Goal: Task Accomplishment & Management: Use online tool/utility

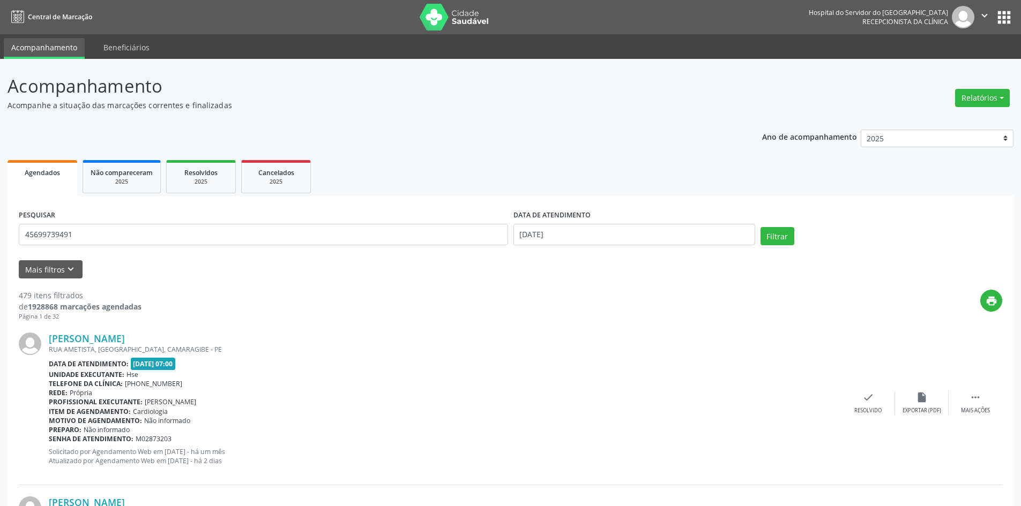
type input "45699739491"
drag, startPoint x: 572, startPoint y: 235, endPoint x: 509, endPoint y: 235, distance: 62.1
click at [509, 235] on div "PESQUISAR 45699739491 DATA DE ATENDIMENTO [DATE] Filtrar" at bounding box center [510, 230] width 988 height 46
drag, startPoint x: 777, startPoint y: 238, endPoint x: 777, endPoint y: 243, distance: 5.4
click at [777, 238] on button "Filtrar" at bounding box center [777, 236] width 34 height 18
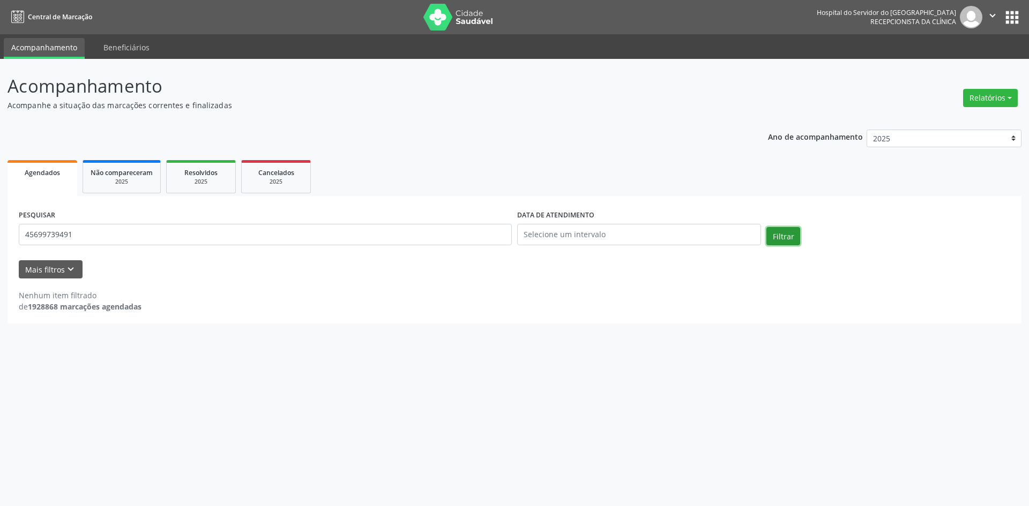
click at [783, 236] on button "Filtrar" at bounding box center [783, 236] width 34 height 18
click at [981, 101] on button "Relatórios" at bounding box center [990, 98] width 55 height 18
click at [946, 118] on link "Agendamentos" at bounding box center [960, 121] width 115 height 15
select select "8"
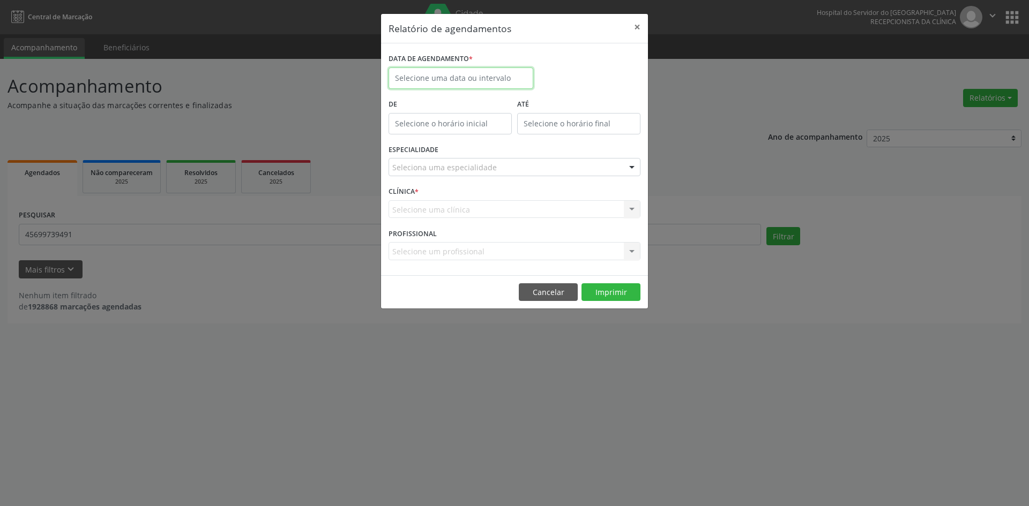
click at [417, 82] on input "text" at bounding box center [460, 78] width 145 height 21
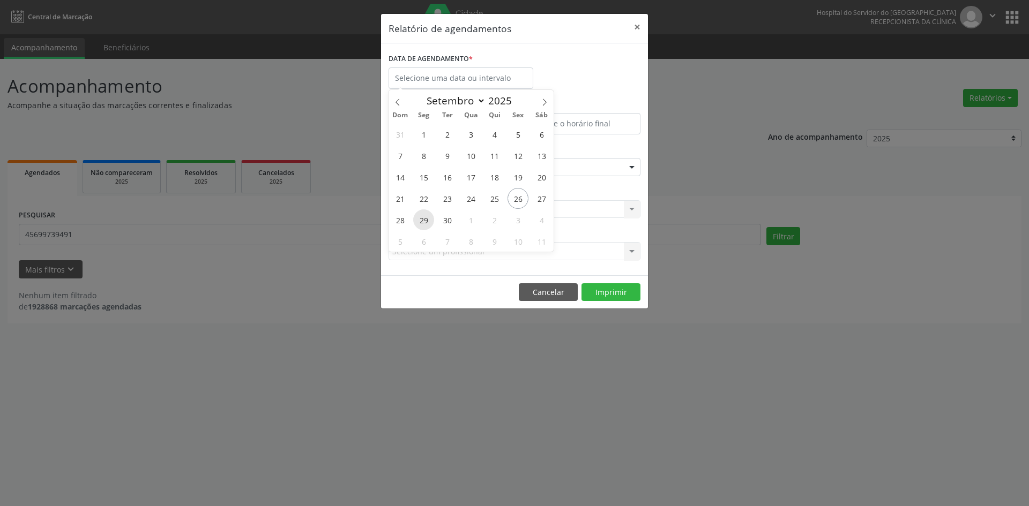
click at [423, 223] on span "29" at bounding box center [423, 219] width 21 height 21
type input "[DATE]"
click at [423, 223] on span "29" at bounding box center [423, 219] width 21 height 21
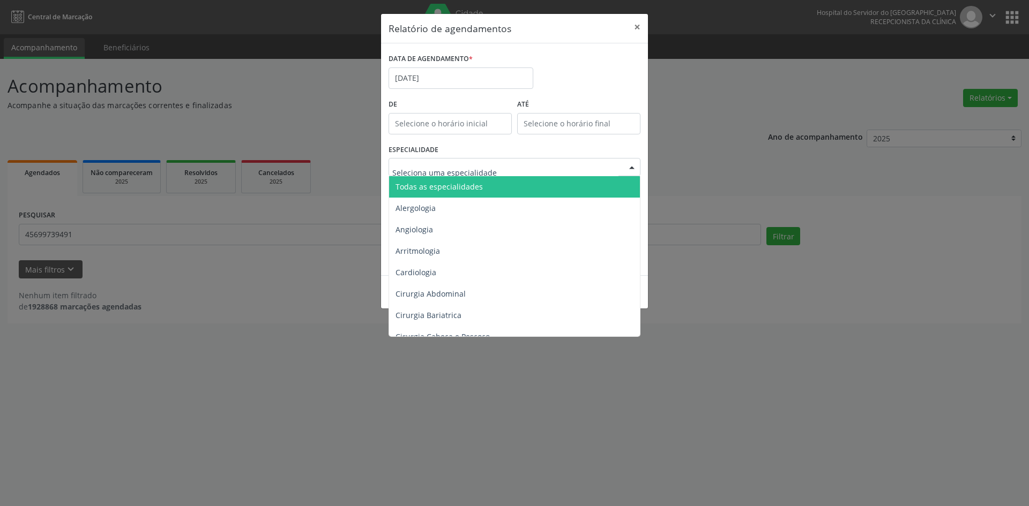
drag, startPoint x: 455, startPoint y: 181, endPoint x: 446, endPoint y: 219, distance: 39.2
click at [456, 182] on span "Todas as especialidades" at bounding box center [438, 187] width 87 height 10
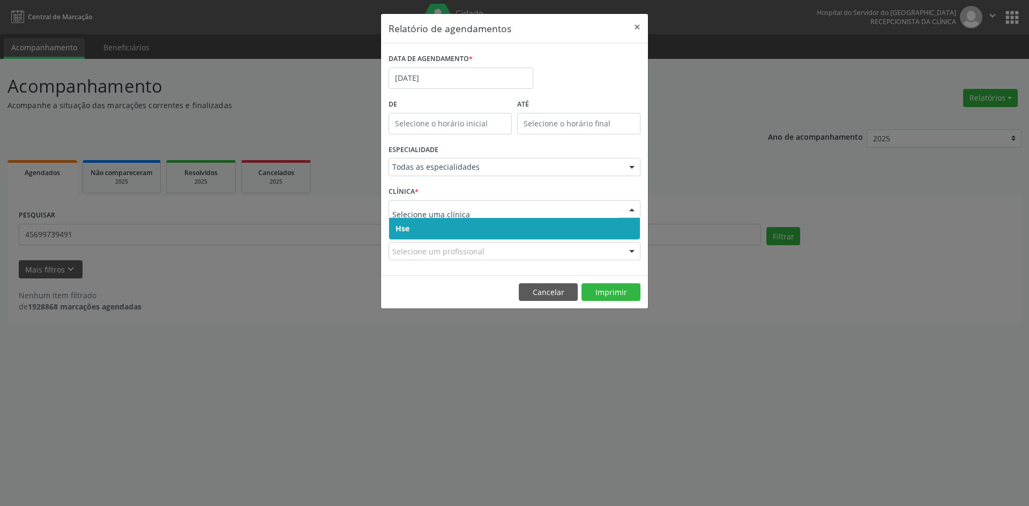
click at [431, 223] on span "Hse" at bounding box center [514, 228] width 251 height 21
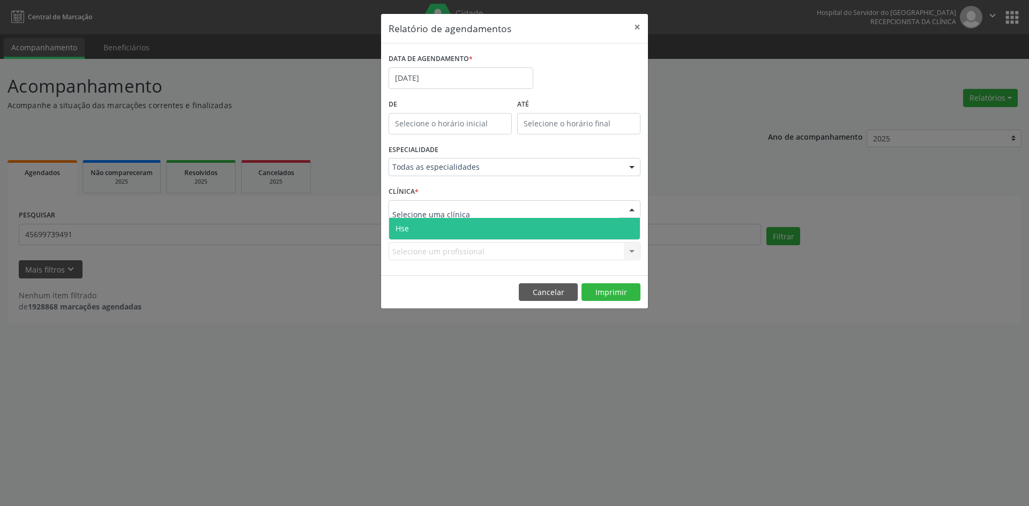
click at [433, 229] on span "Hse" at bounding box center [514, 228] width 251 height 21
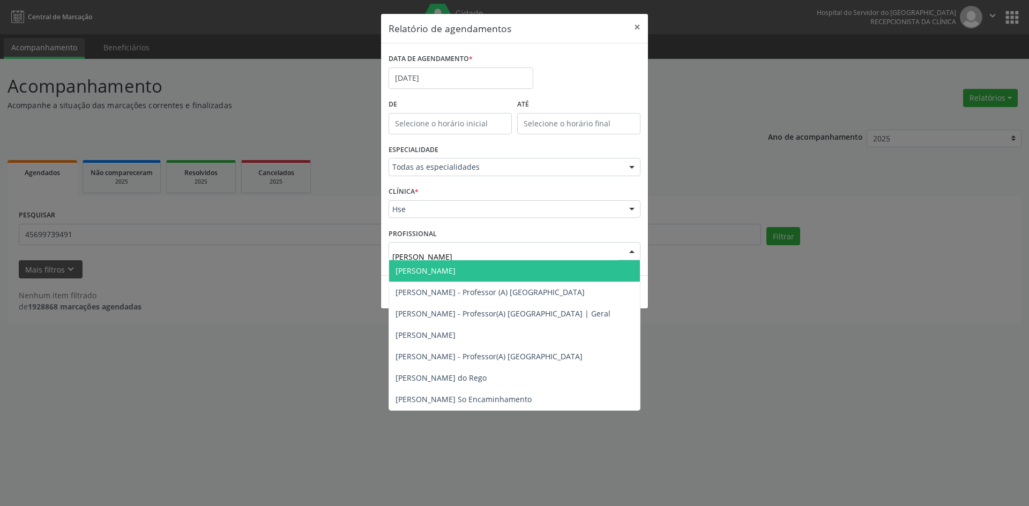
type input "[PERSON_NAME]"
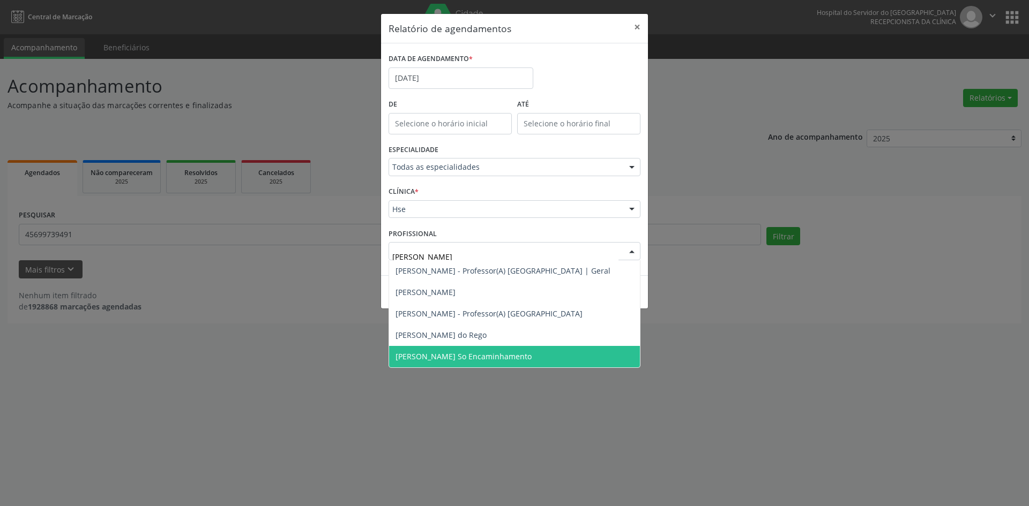
click at [489, 356] on span "[PERSON_NAME] So Encaminhamento" at bounding box center [463, 356] width 136 height 10
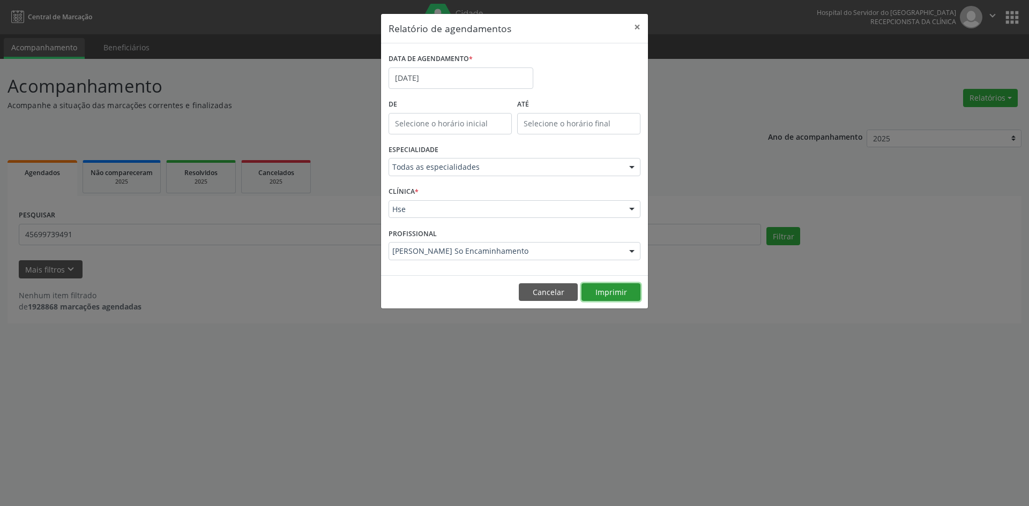
click at [606, 294] on button "Imprimir" at bounding box center [610, 292] width 59 height 18
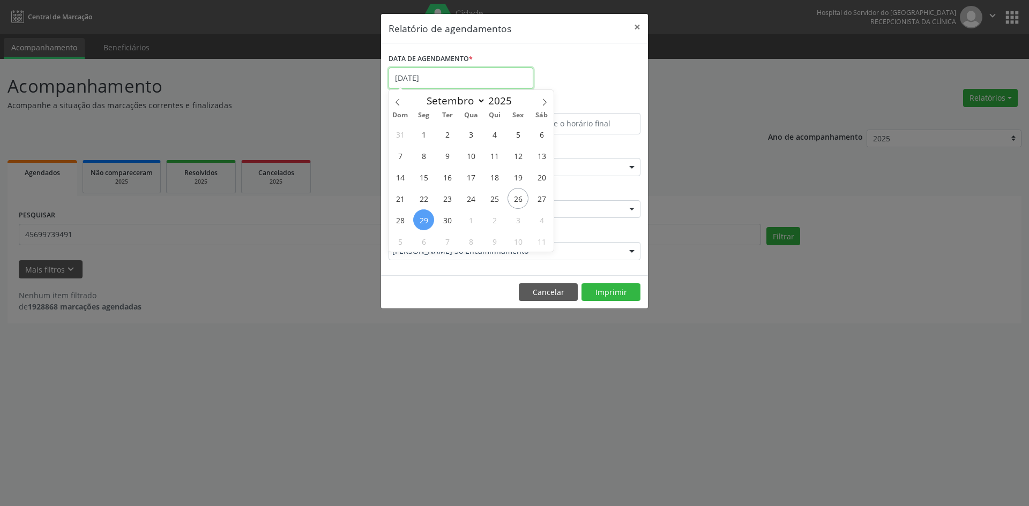
click at [444, 80] on input "[DATE]" at bounding box center [460, 78] width 145 height 21
click at [448, 220] on span "30" at bounding box center [447, 219] width 21 height 21
type input "[DATE]"
click at [448, 220] on span "30" at bounding box center [447, 219] width 21 height 21
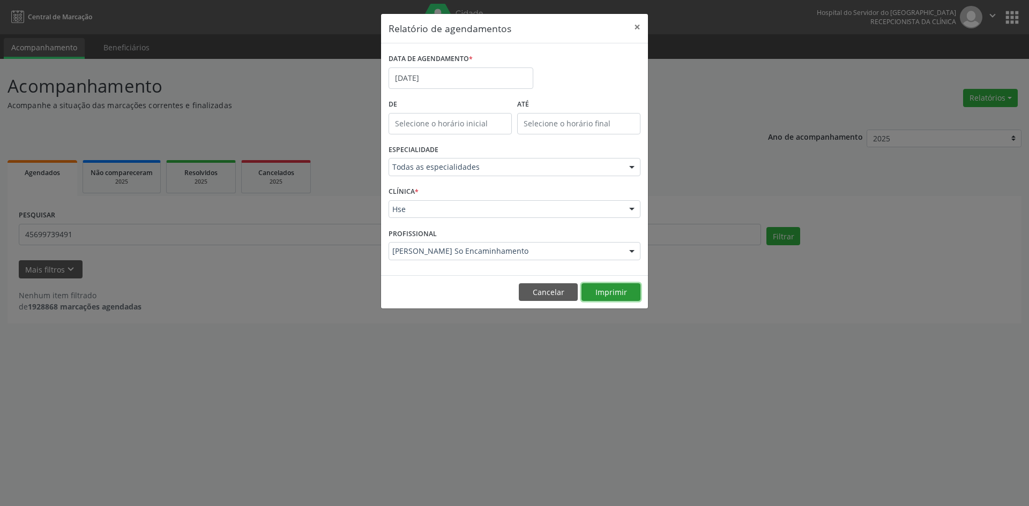
click at [605, 290] on button "Imprimir" at bounding box center [610, 292] width 59 height 18
click at [505, 80] on input "[DATE]" at bounding box center [460, 78] width 145 height 21
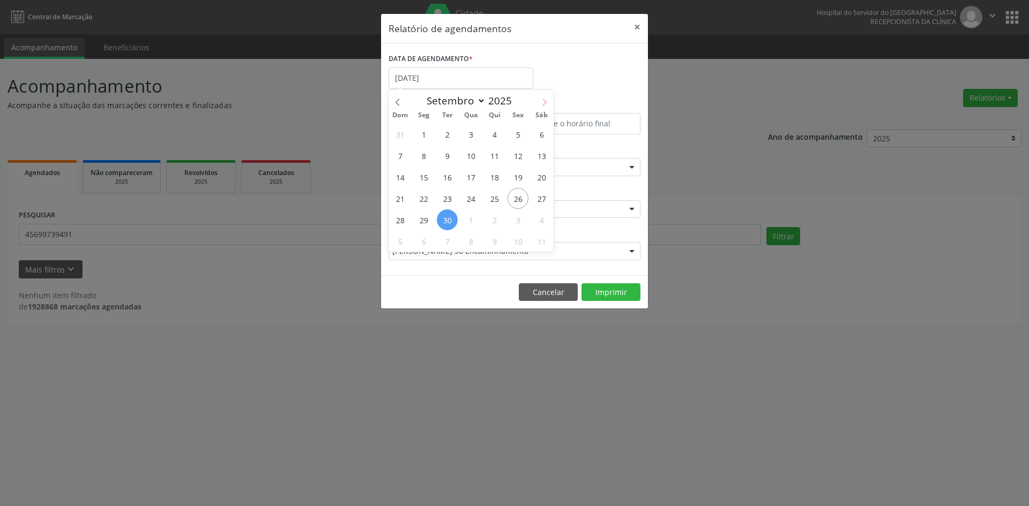
click at [546, 102] on icon at bounding box center [545, 103] width 8 height 8
select select "9"
click at [470, 136] on span "1" at bounding box center [470, 134] width 21 height 21
type input "01/10/2025"
click at [470, 136] on span "1" at bounding box center [470, 134] width 21 height 21
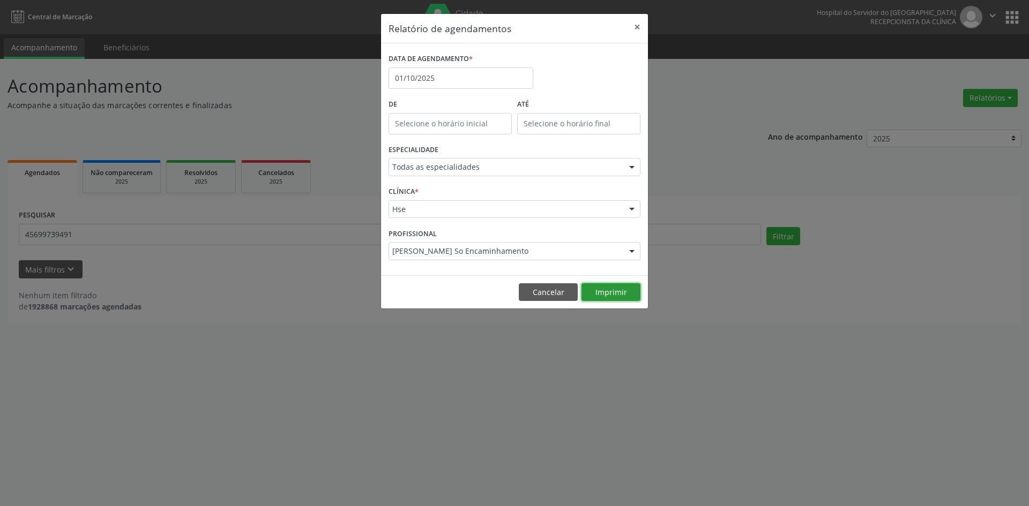
click at [605, 292] on button "Imprimir" at bounding box center [610, 292] width 59 height 18
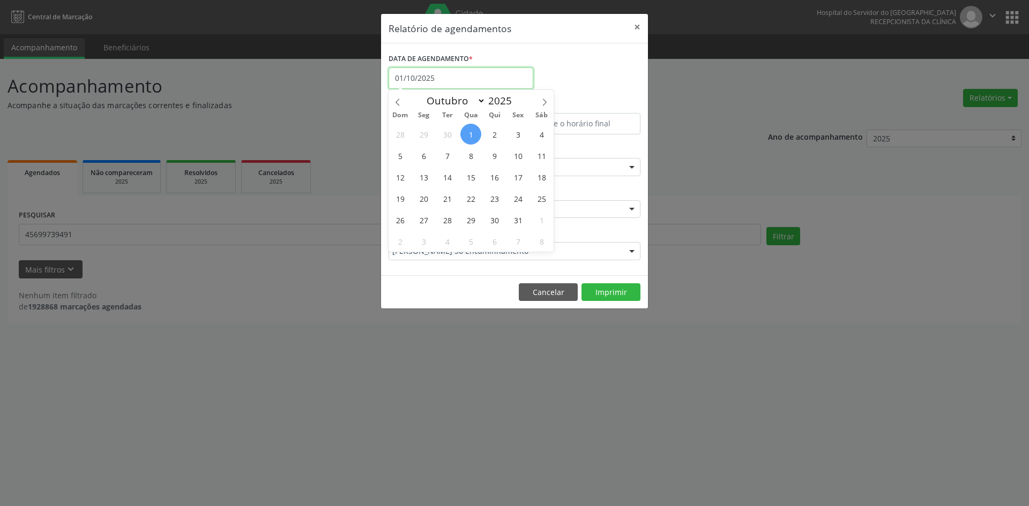
click at [470, 78] on input "01/10/2025" at bounding box center [460, 78] width 145 height 21
click at [422, 160] on span "6" at bounding box center [423, 155] width 21 height 21
type input "[DATE]"
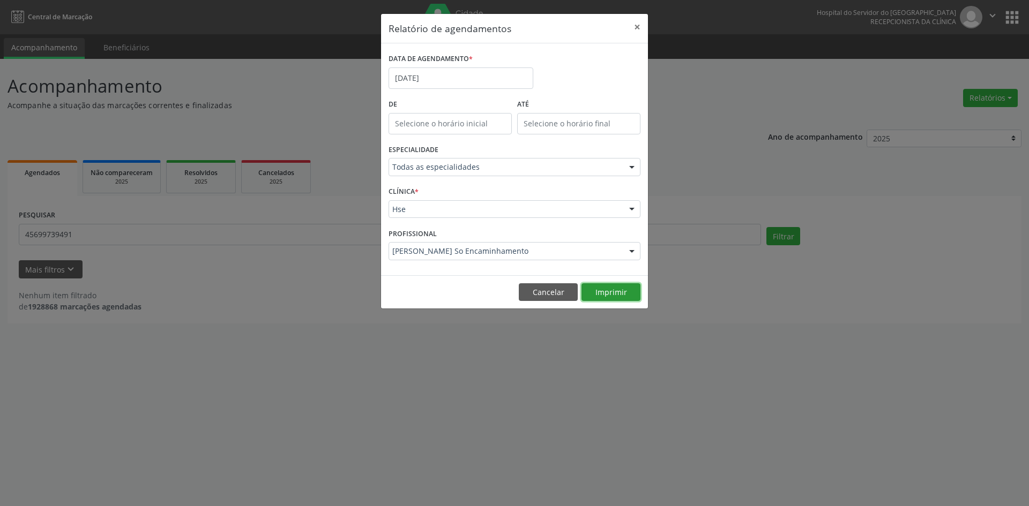
click at [600, 294] on button "Imprimir" at bounding box center [610, 292] width 59 height 18
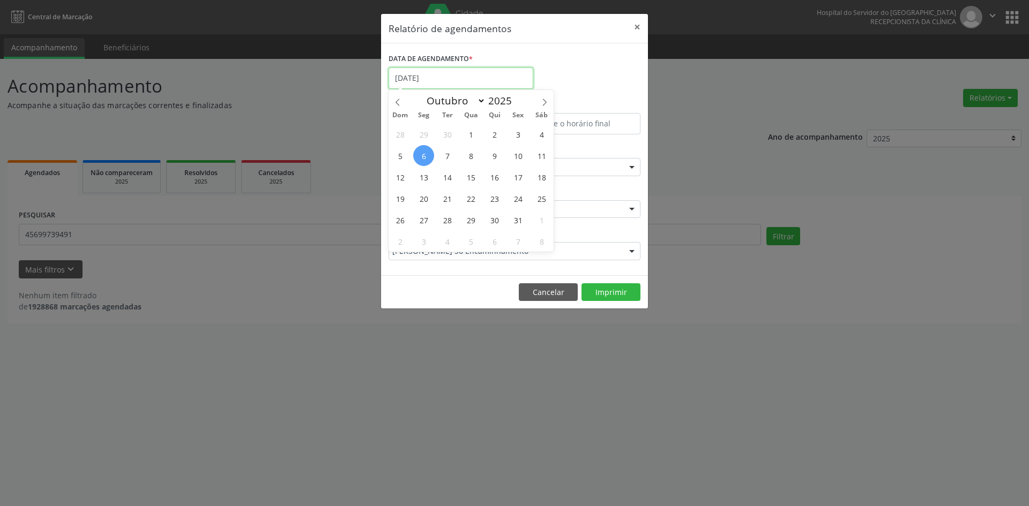
click at [439, 77] on input "[DATE]" at bounding box center [460, 78] width 145 height 21
click at [448, 153] on span "7" at bounding box center [447, 155] width 21 height 21
type input "[DATE]"
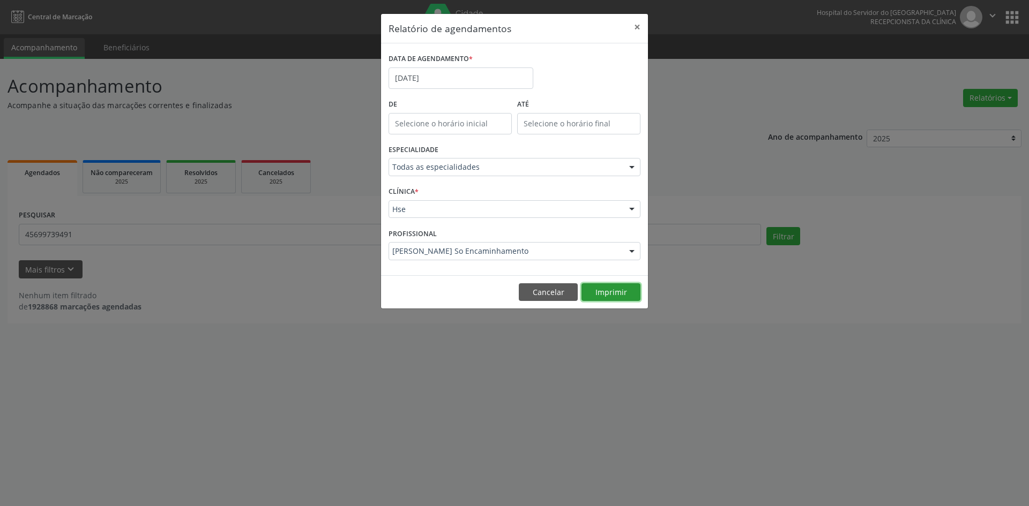
click at [585, 289] on button "Imprimir" at bounding box center [610, 292] width 59 height 18
click at [462, 79] on input "[DATE]" at bounding box center [460, 78] width 145 height 21
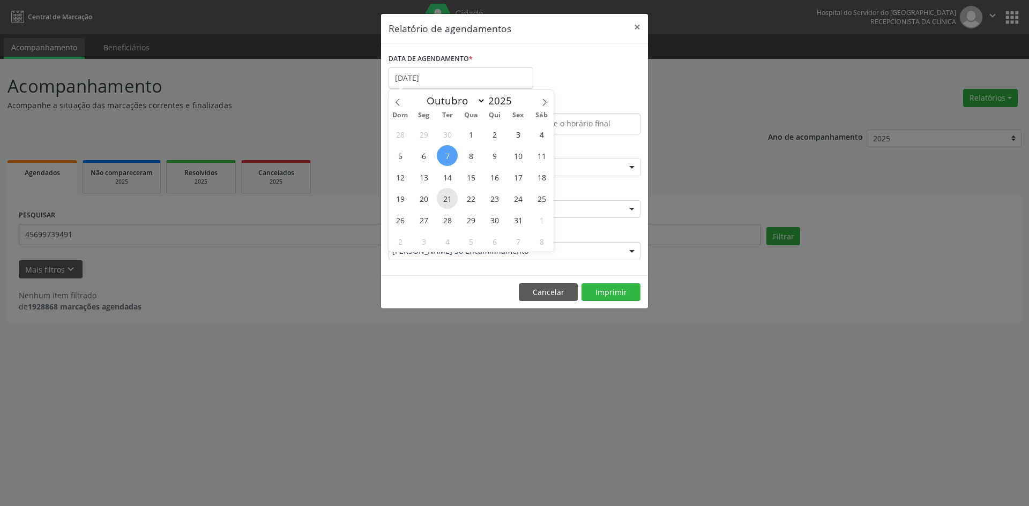
click at [445, 199] on span "21" at bounding box center [447, 198] width 21 height 21
type input "[DATE]"
click at [445, 199] on span "21" at bounding box center [447, 198] width 21 height 21
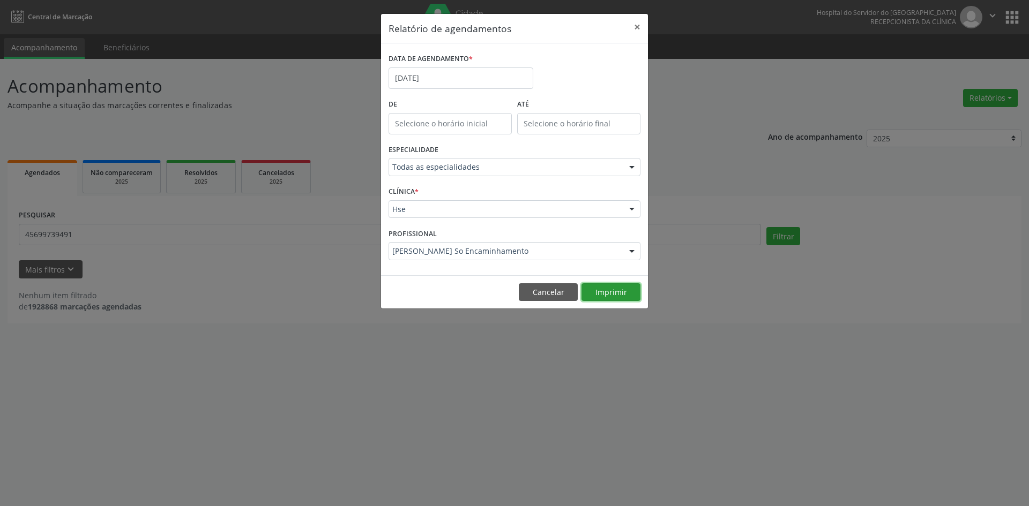
click at [606, 291] on button "Imprimir" at bounding box center [610, 292] width 59 height 18
click at [552, 294] on button "Cancelar" at bounding box center [548, 292] width 59 height 18
